Goal: Task Accomplishment & Management: Use online tool/utility

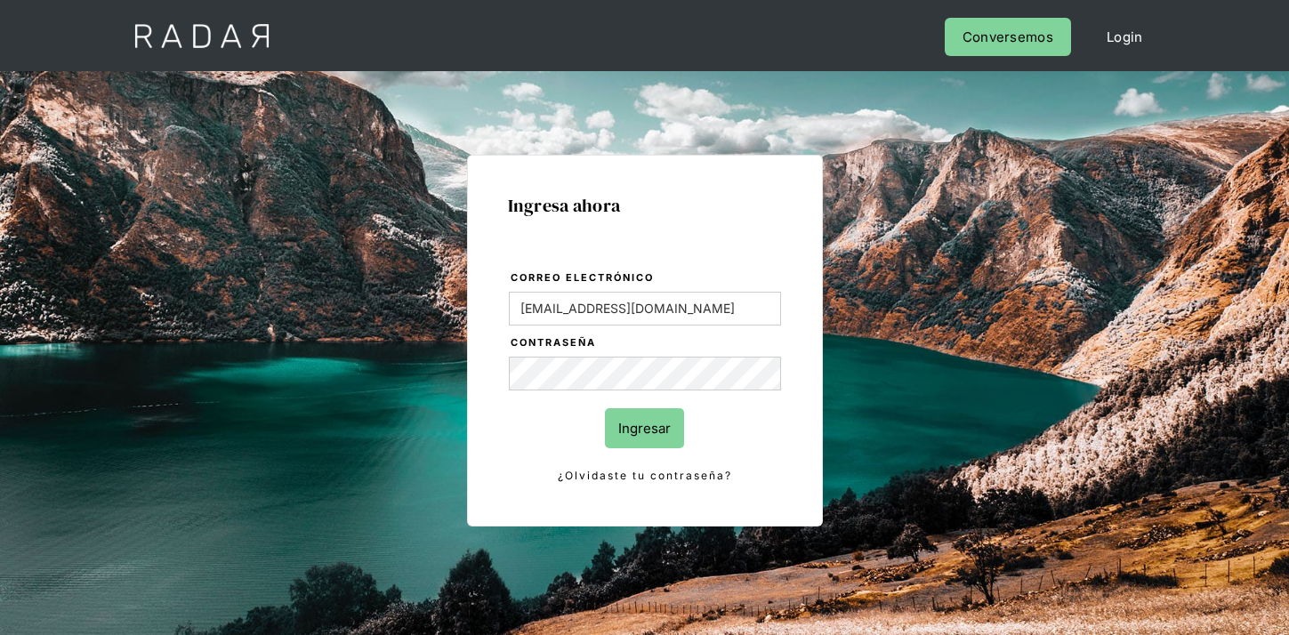
type input "[EMAIL_ADDRESS][DOMAIN_NAME]"
click at [651, 447] on input "Ingresar" at bounding box center [644, 428] width 79 height 40
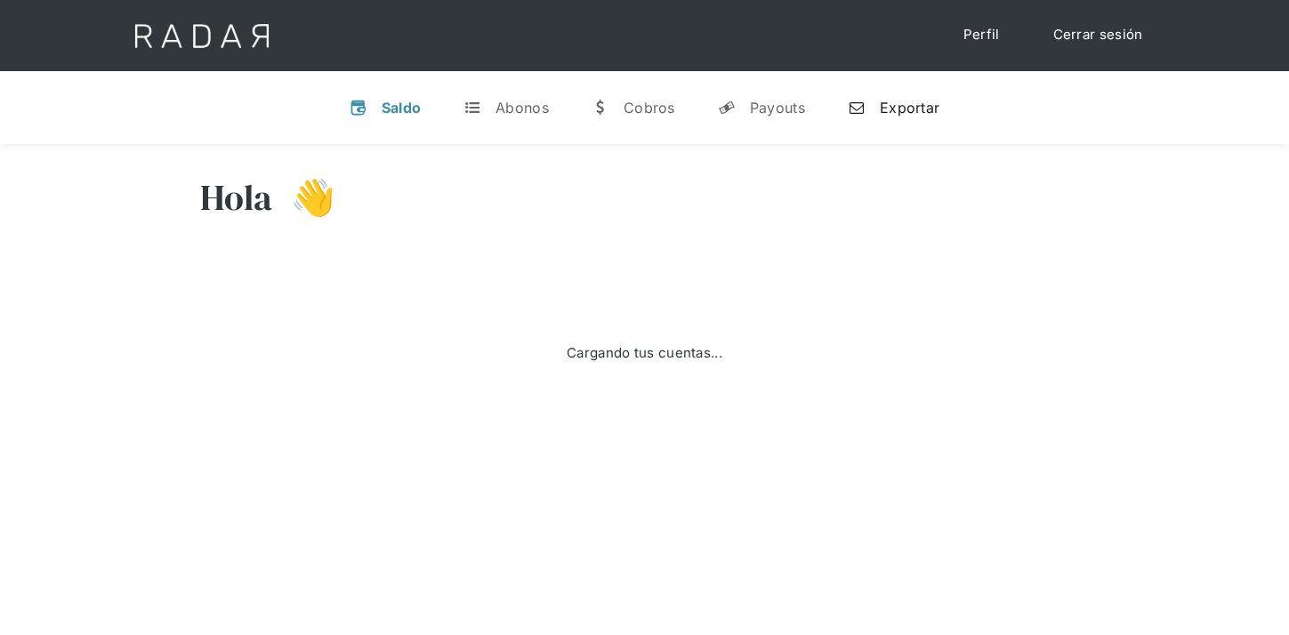
click at [881, 122] on link "n Exportar" at bounding box center [894, 108] width 120 height 46
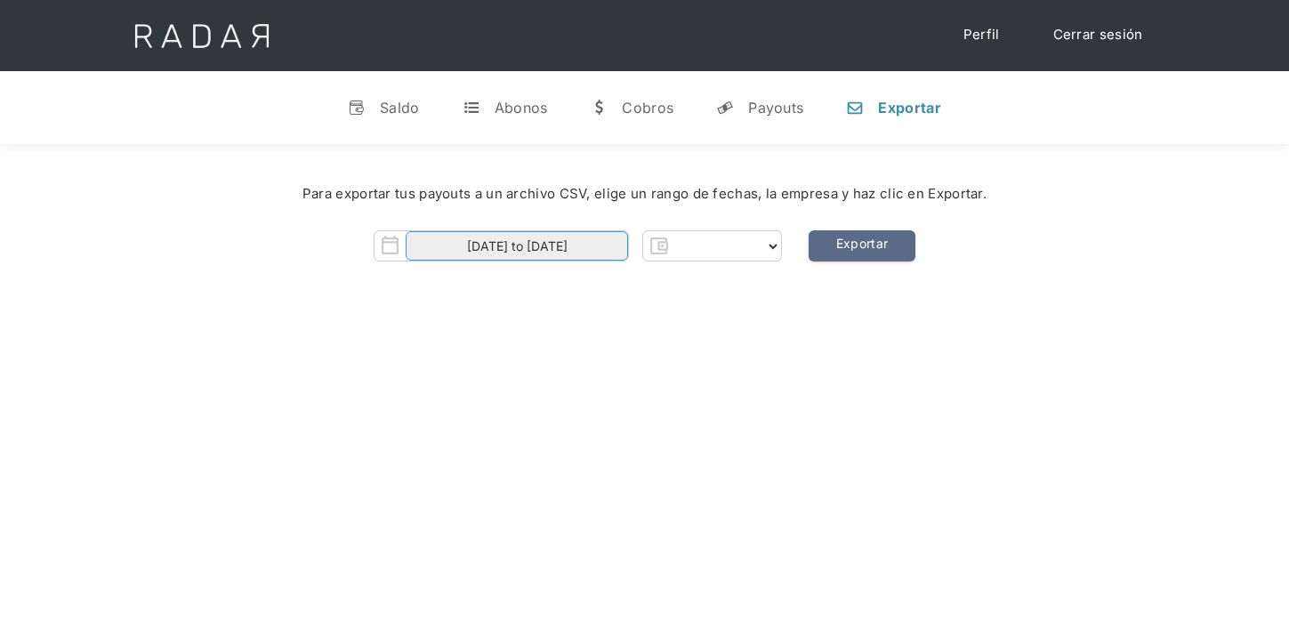
click at [528, 249] on input "[DATE] to [DATE]" at bounding box center [517, 245] width 222 height 29
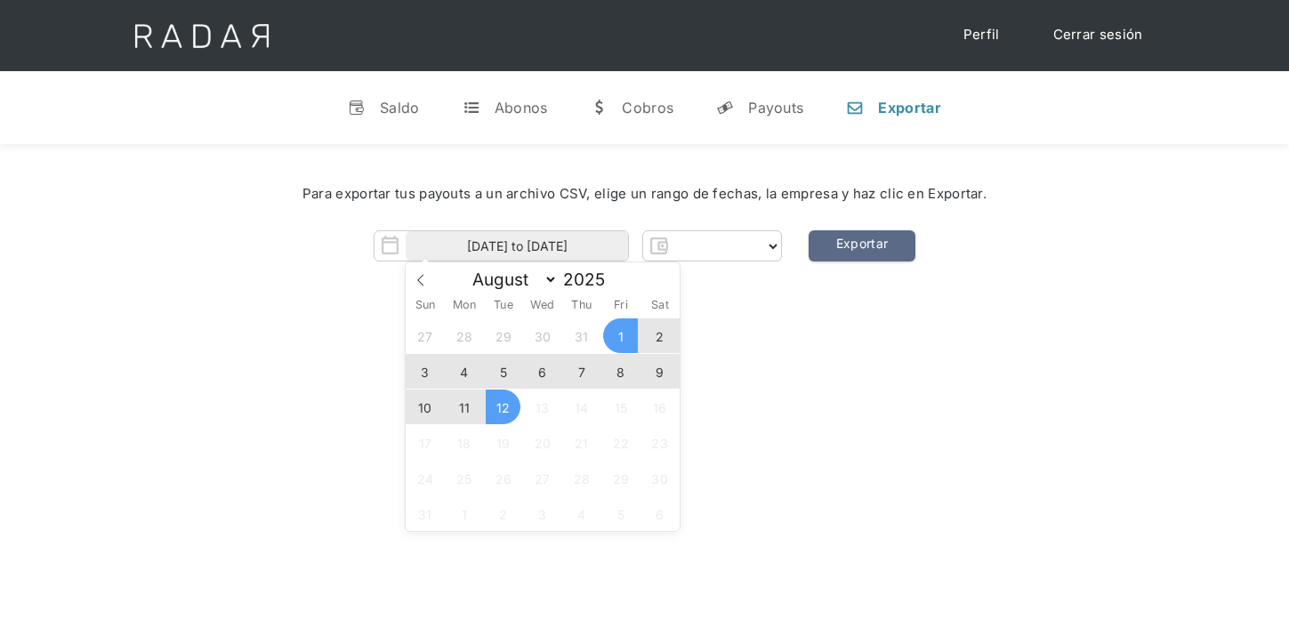
click at [471, 405] on span "11" at bounding box center [464, 407] width 35 height 35
type input "[DATE]"
select select "clpro"
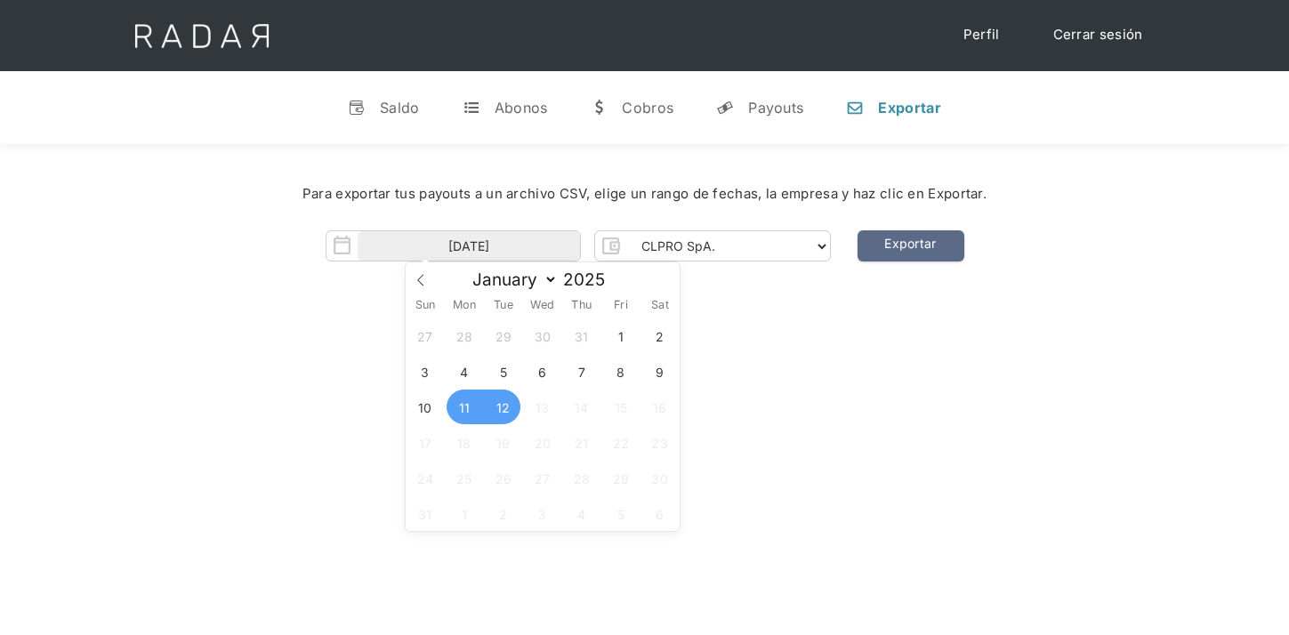
click at [505, 405] on span "12" at bounding box center [503, 407] width 35 height 35
type input "[DATE] to [DATE]"
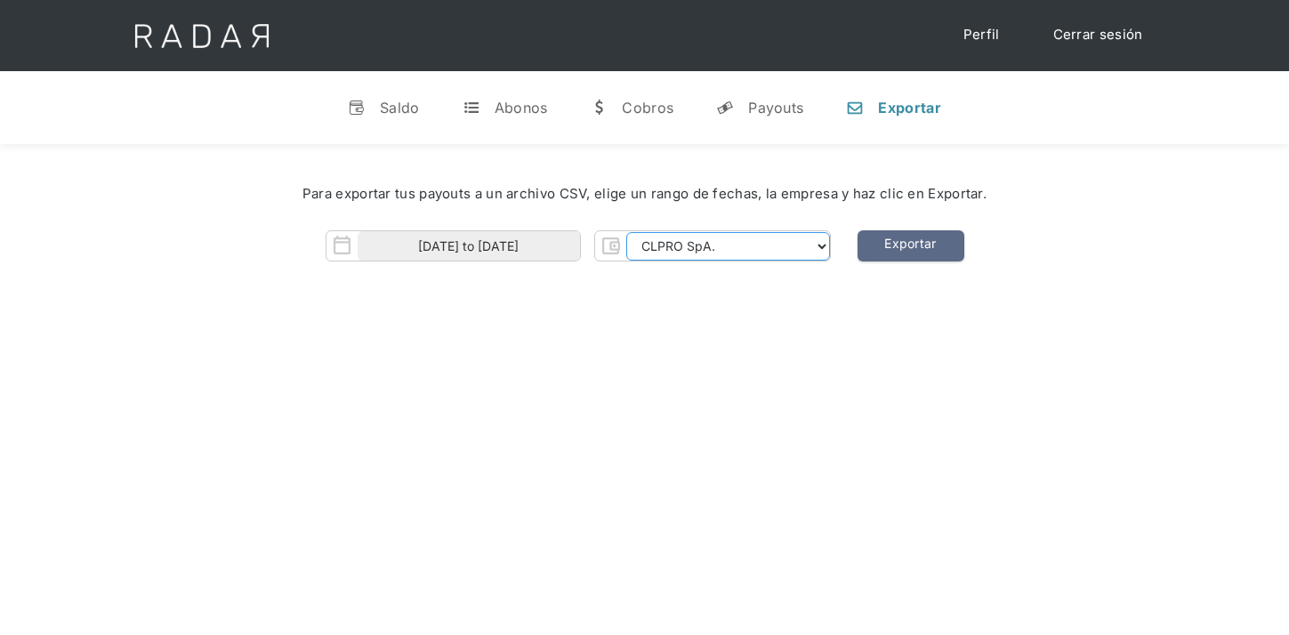
click at [726, 253] on select "CLPRO SpA. [PERSON_NAME] SpA. Urigol SpA. Bysolutions SpA. Clmax SpA. Andes Pay…" at bounding box center [728, 246] width 204 height 28
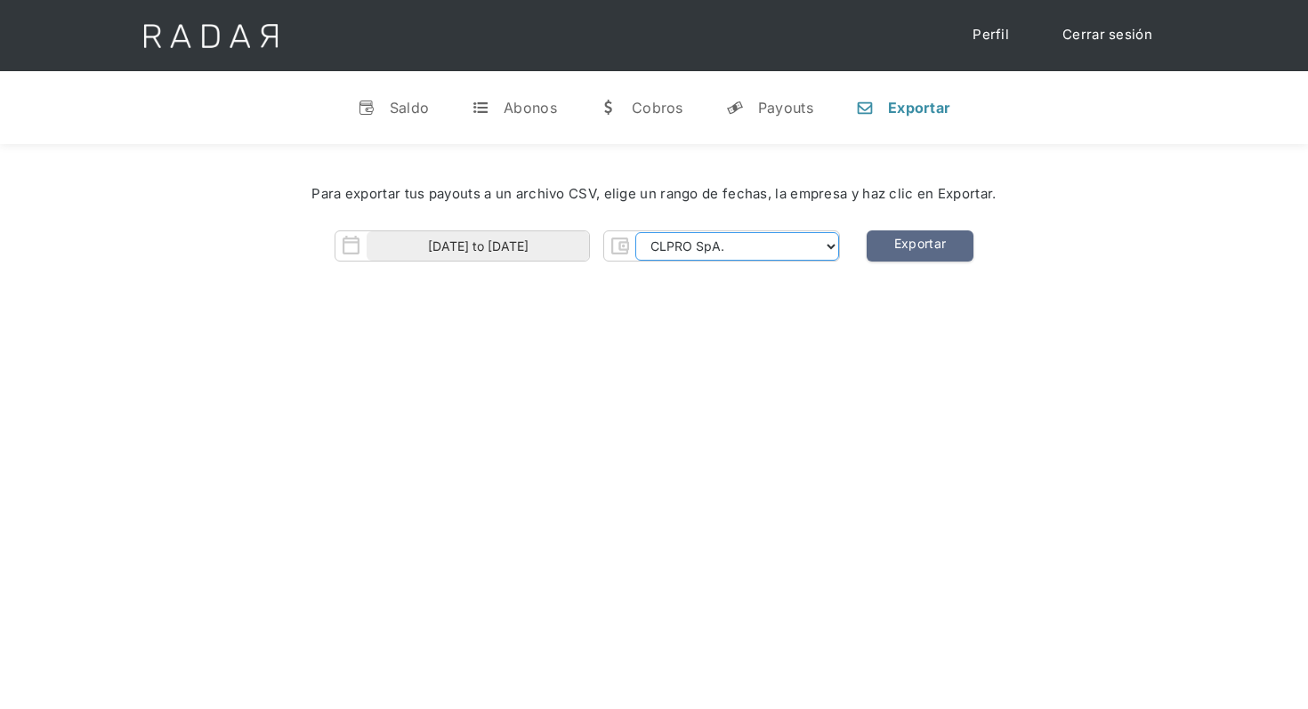
click at [709, 256] on select "CLPRO SpA. [PERSON_NAME] SpA. Urigol SpA. Bysolutions SpA. Clmax SpA. Andes Pay…" at bounding box center [737, 246] width 204 height 28
select select "clpro-rt"
click at [913, 252] on link "Exportar" at bounding box center [920, 245] width 107 height 31
